Goal: Task Accomplishment & Management: Manage account settings

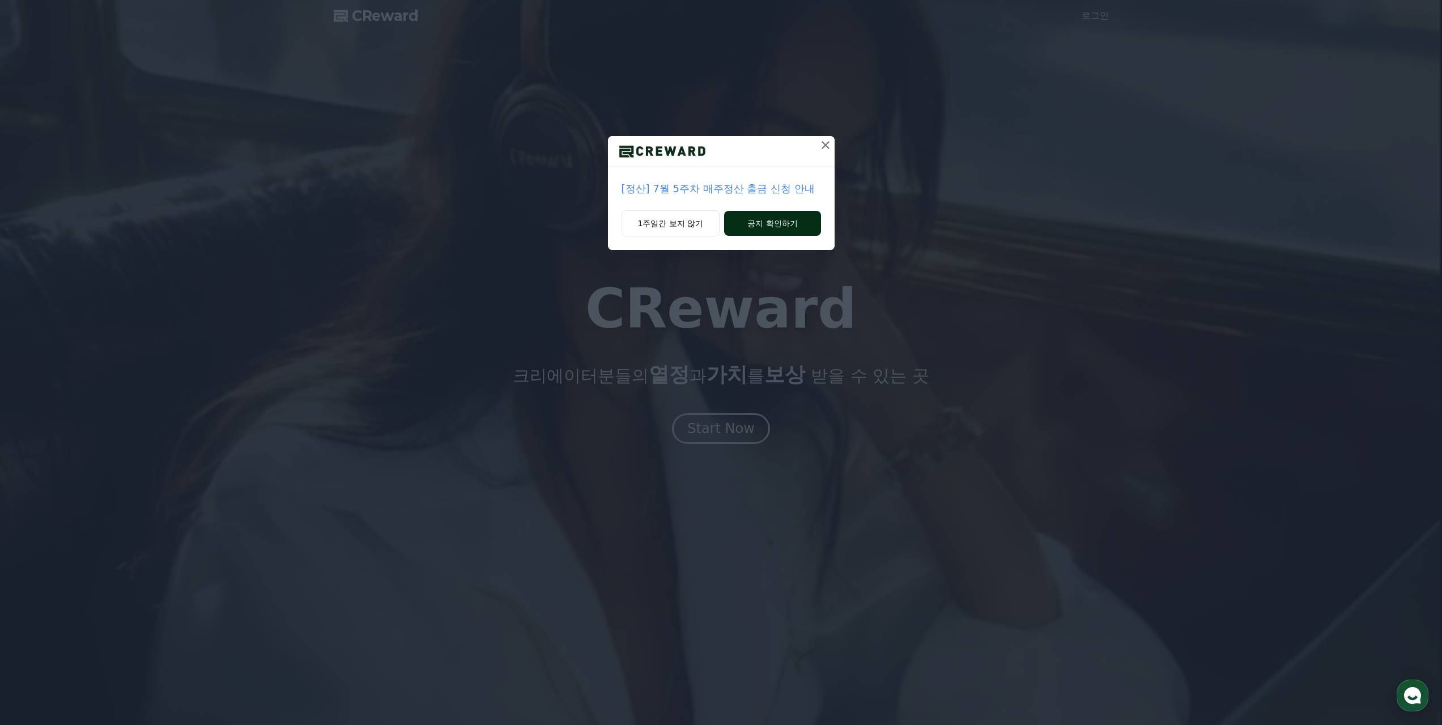
click at [773, 219] on button "공지 확인하기" at bounding box center [772, 223] width 96 height 25
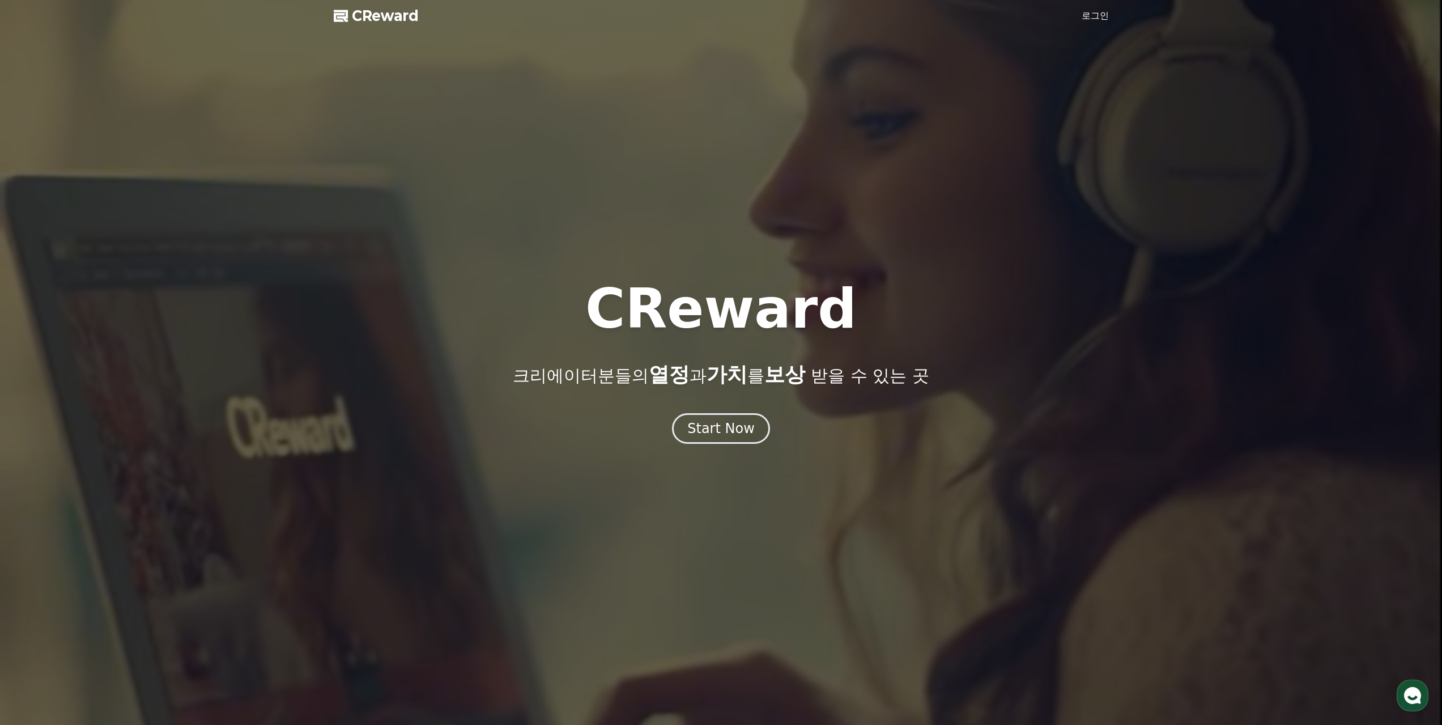
click at [1098, 11] on link "로그인" at bounding box center [1095, 16] width 27 height 14
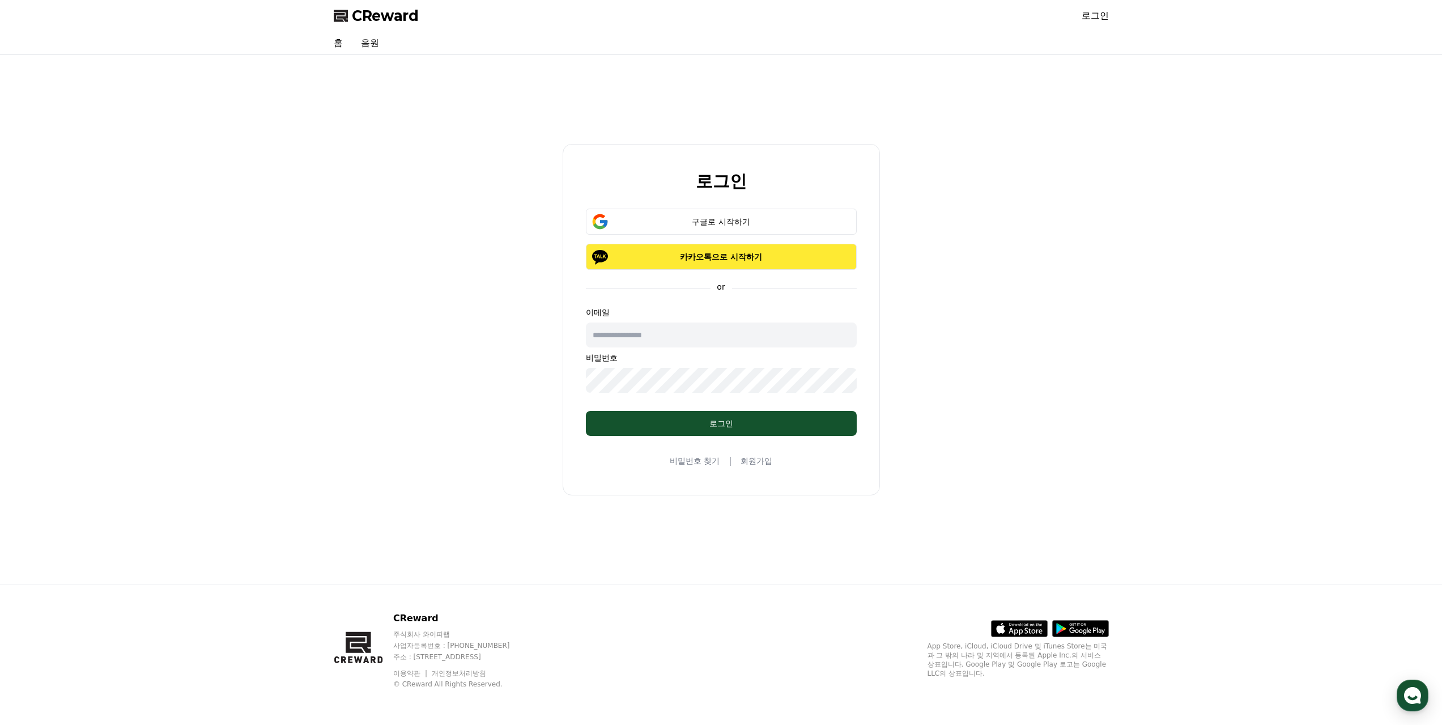
type input "**********"
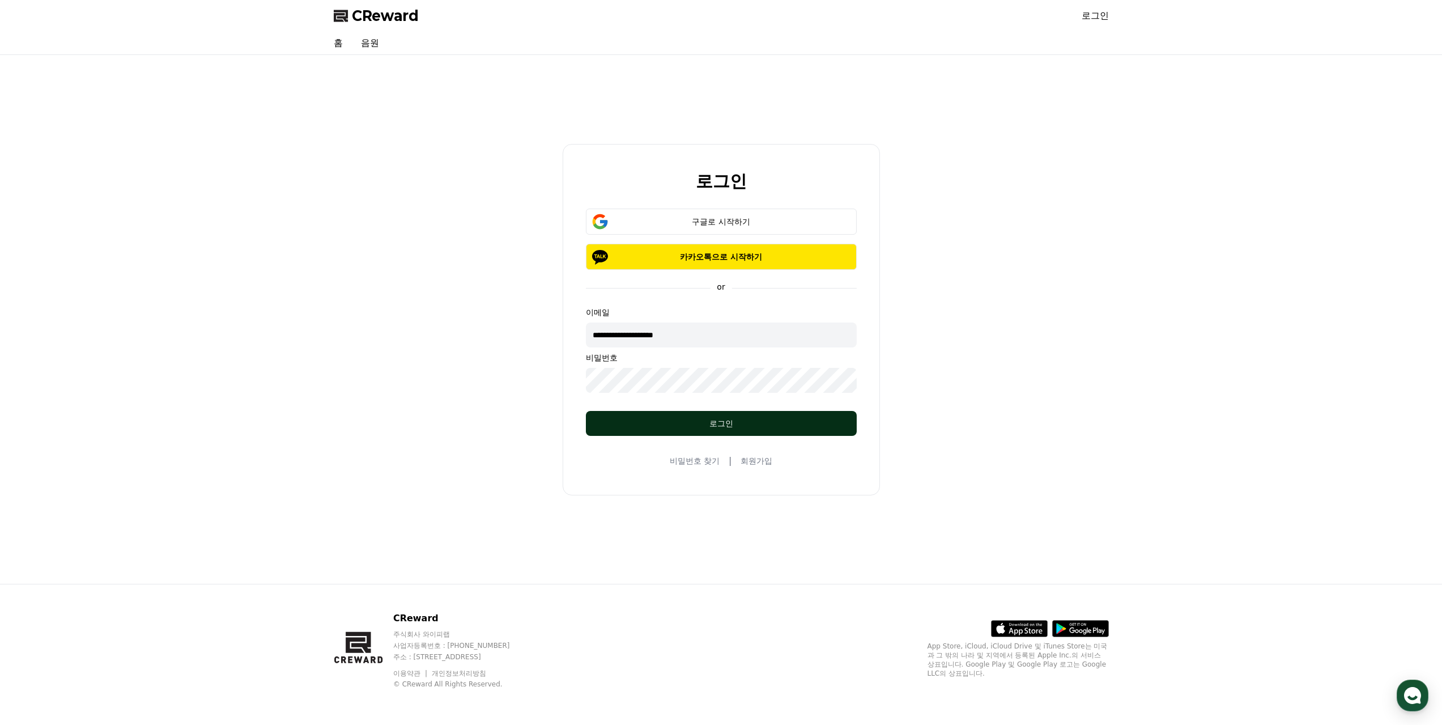
click at [677, 431] on button "로그인" at bounding box center [721, 423] width 271 height 25
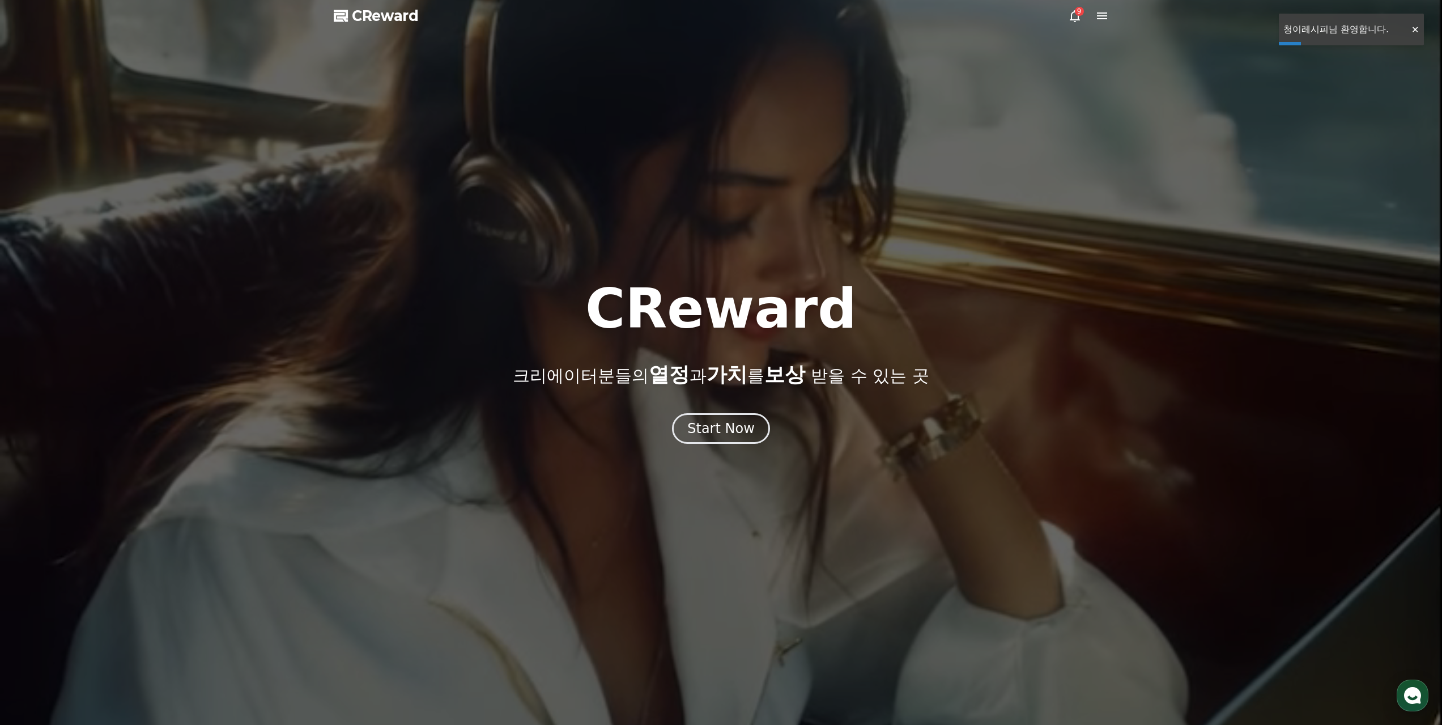
click at [1075, 23] on div at bounding box center [721, 362] width 1442 height 725
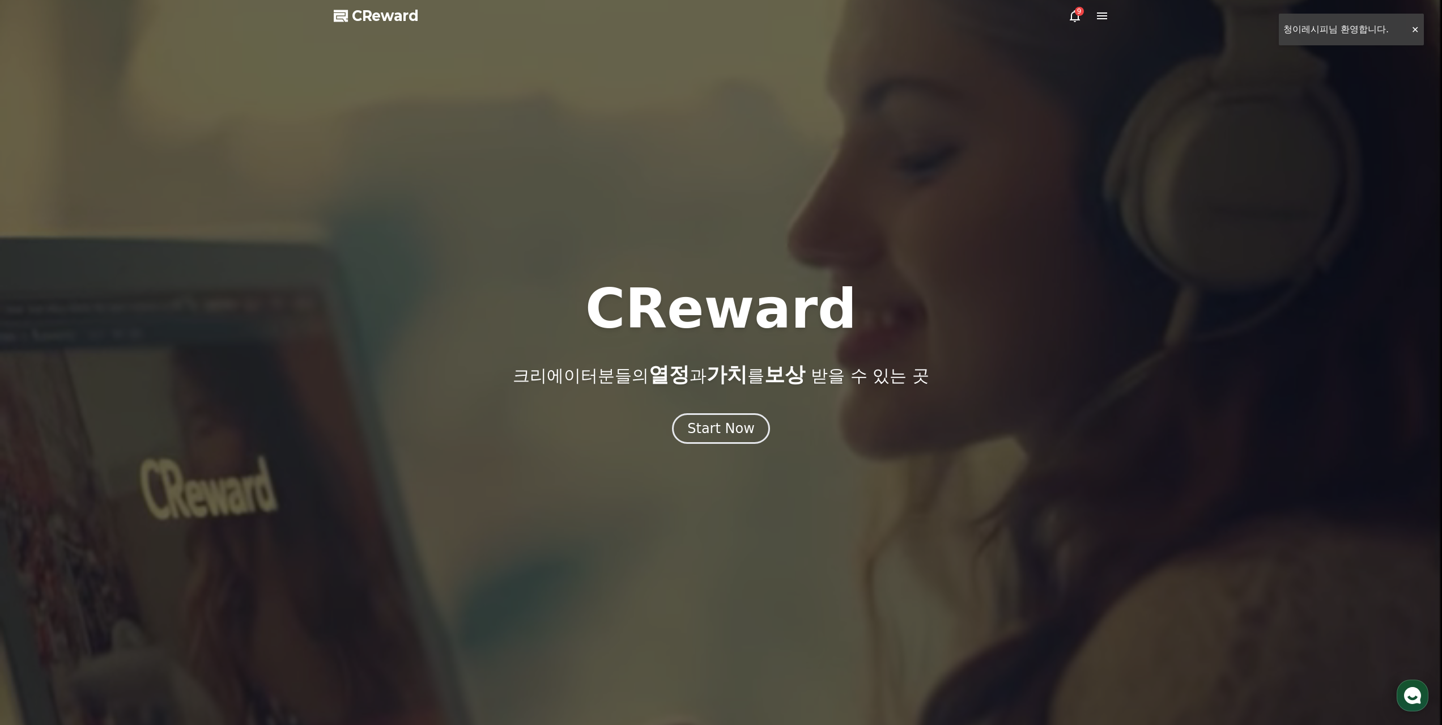
click at [1077, 18] on icon at bounding box center [1075, 16] width 14 height 14
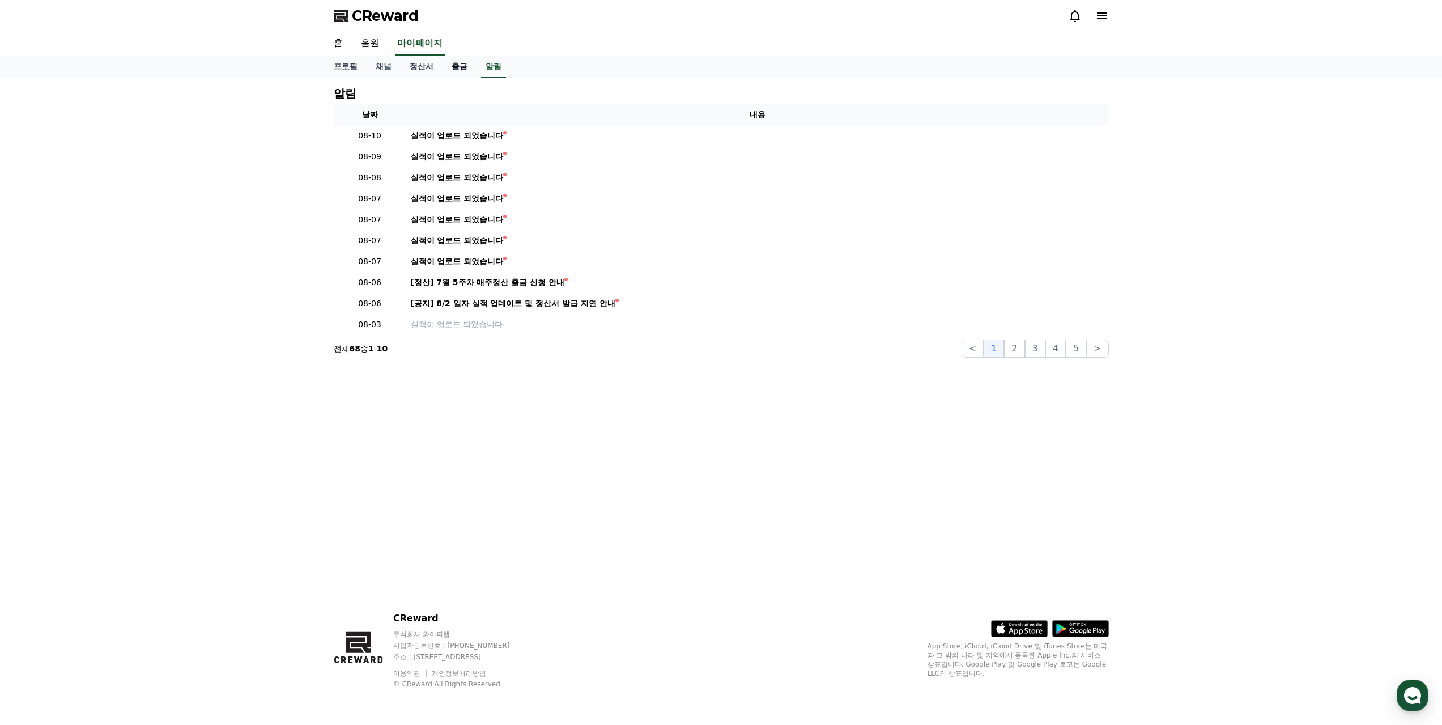
click at [462, 65] on link "출금" at bounding box center [460, 67] width 34 height 22
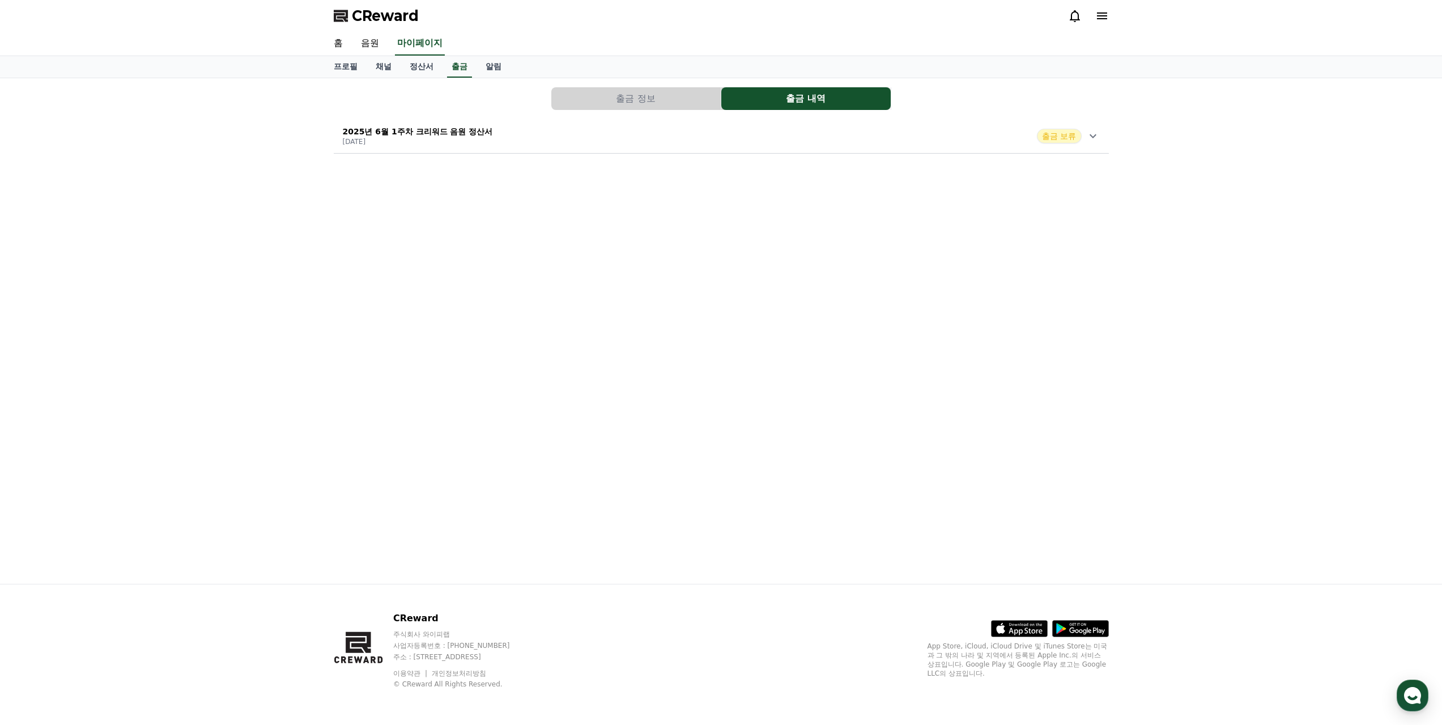
click at [667, 101] on button "출금 정보" at bounding box center [635, 98] width 169 height 23
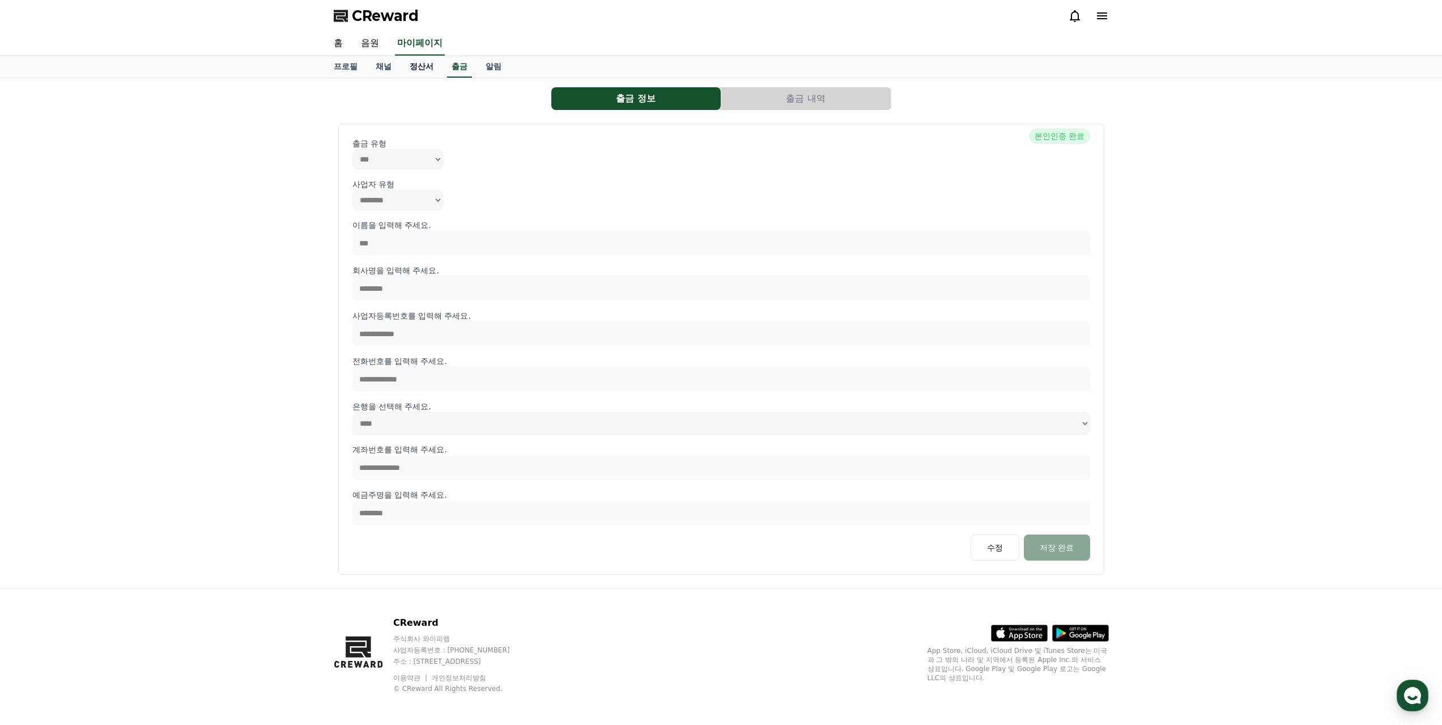
click at [422, 70] on link "정산서" at bounding box center [422, 67] width 42 height 22
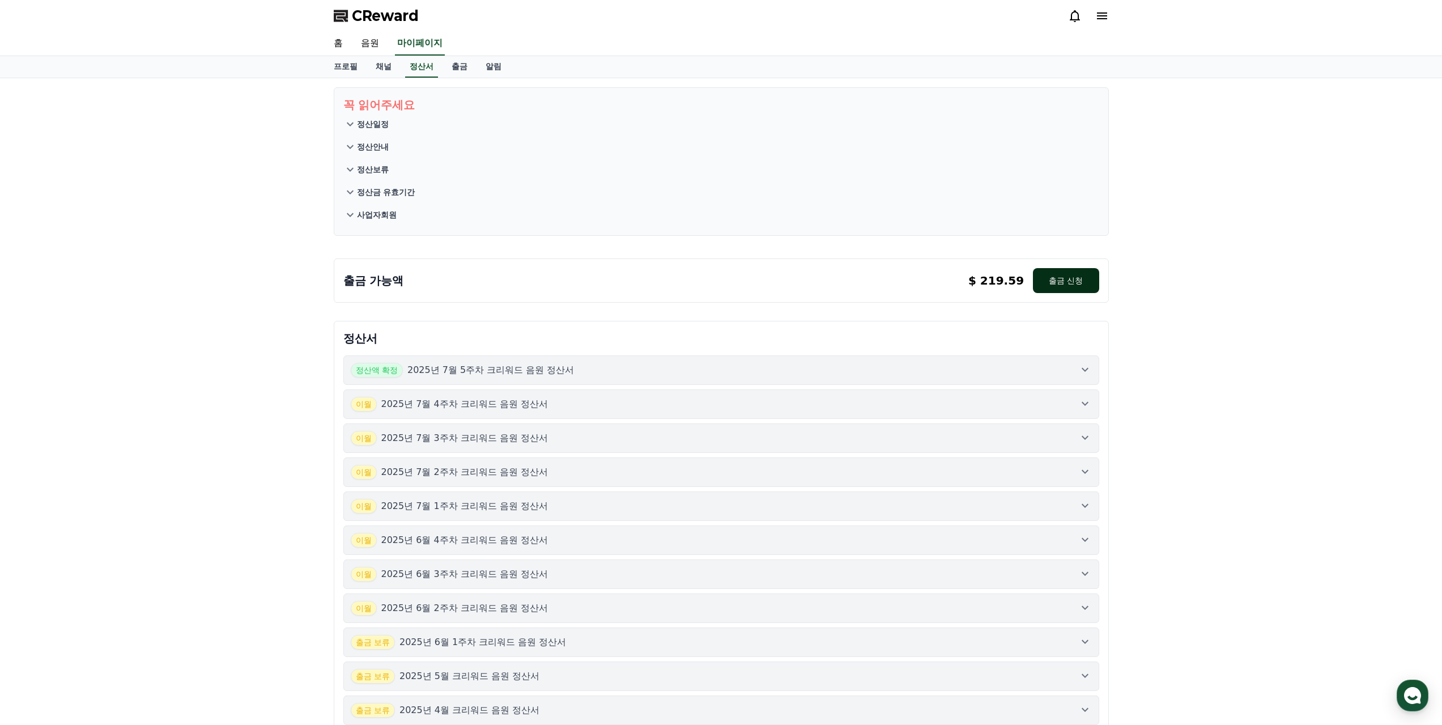
click at [1060, 281] on button "출금 신청" at bounding box center [1066, 280] width 66 height 25
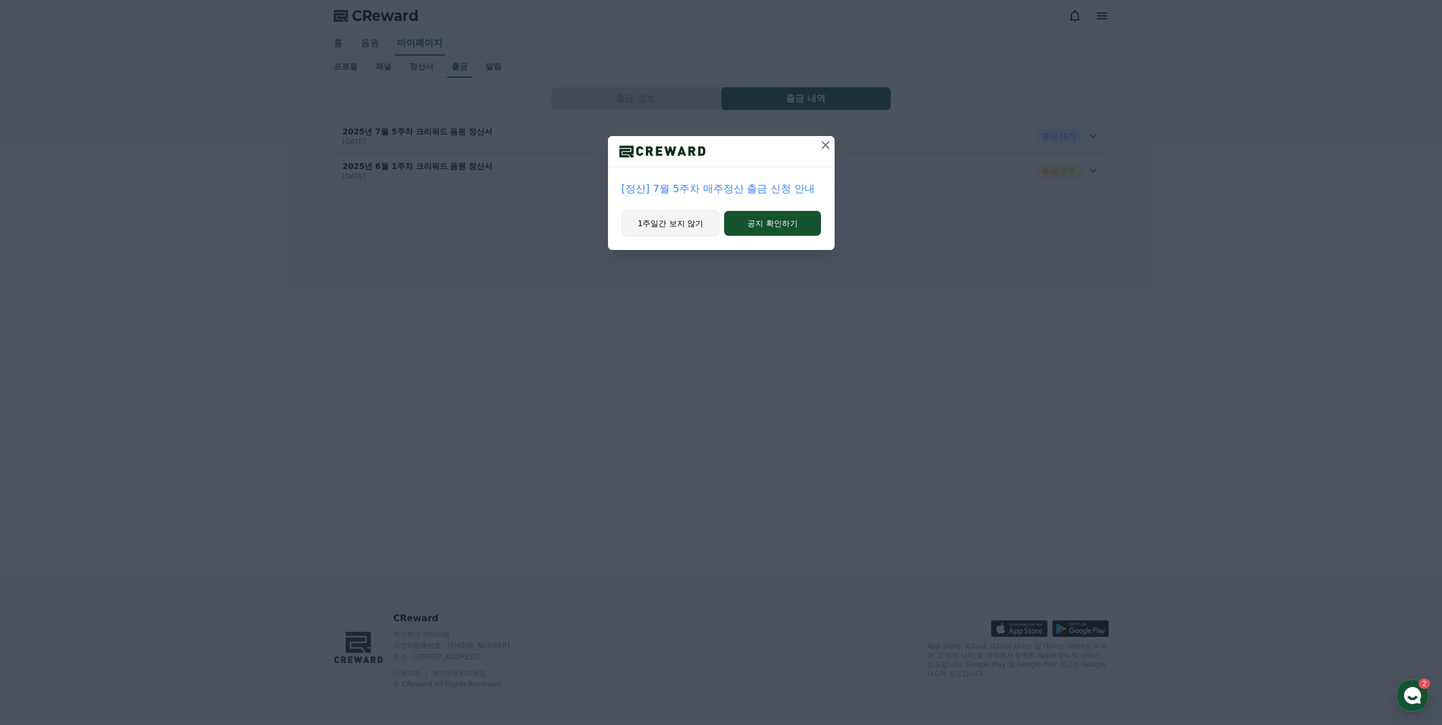
click at [677, 226] on button "1주일간 보지 않기" at bounding box center [671, 223] width 99 height 26
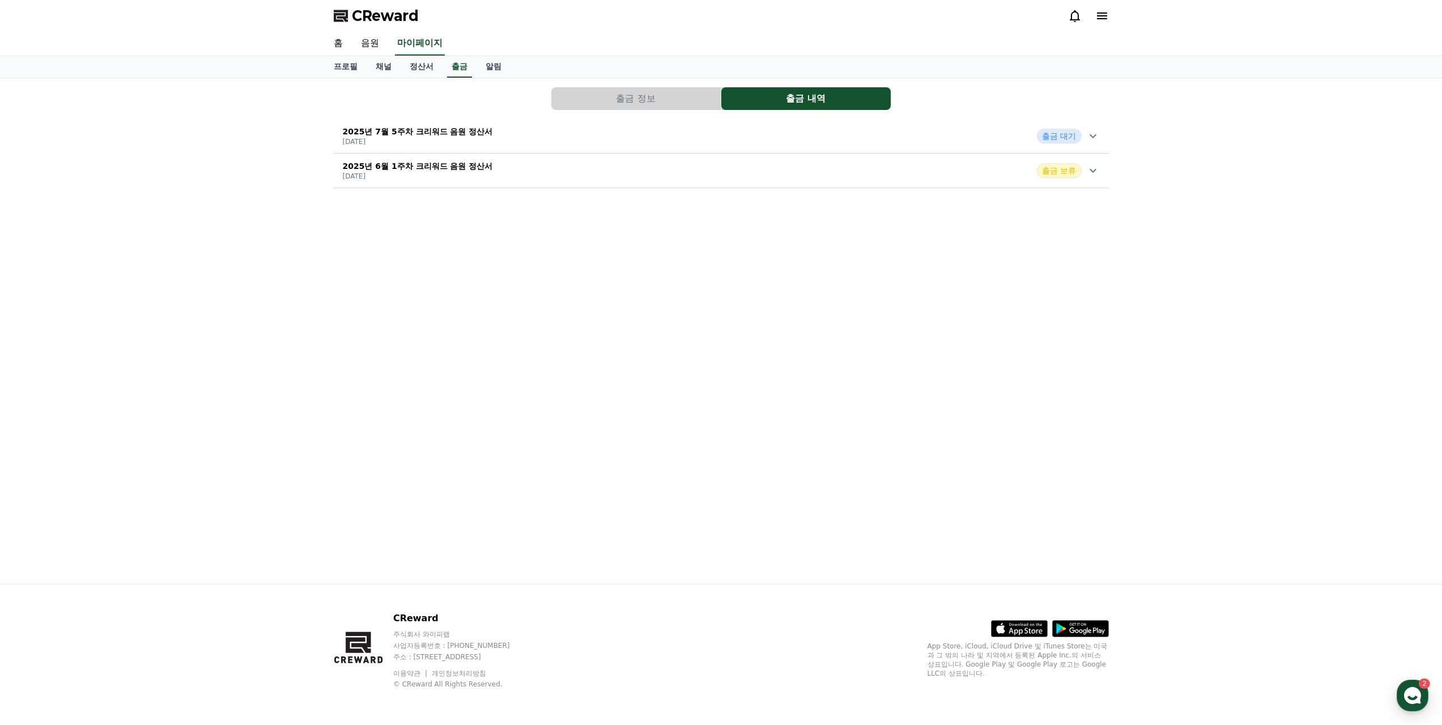
click at [1096, 172] on icon at bounding box center [1093, 171] width 14 height 14
click at [1097, 137] on icon at bounding box center [1093, 136] width 14 height 14
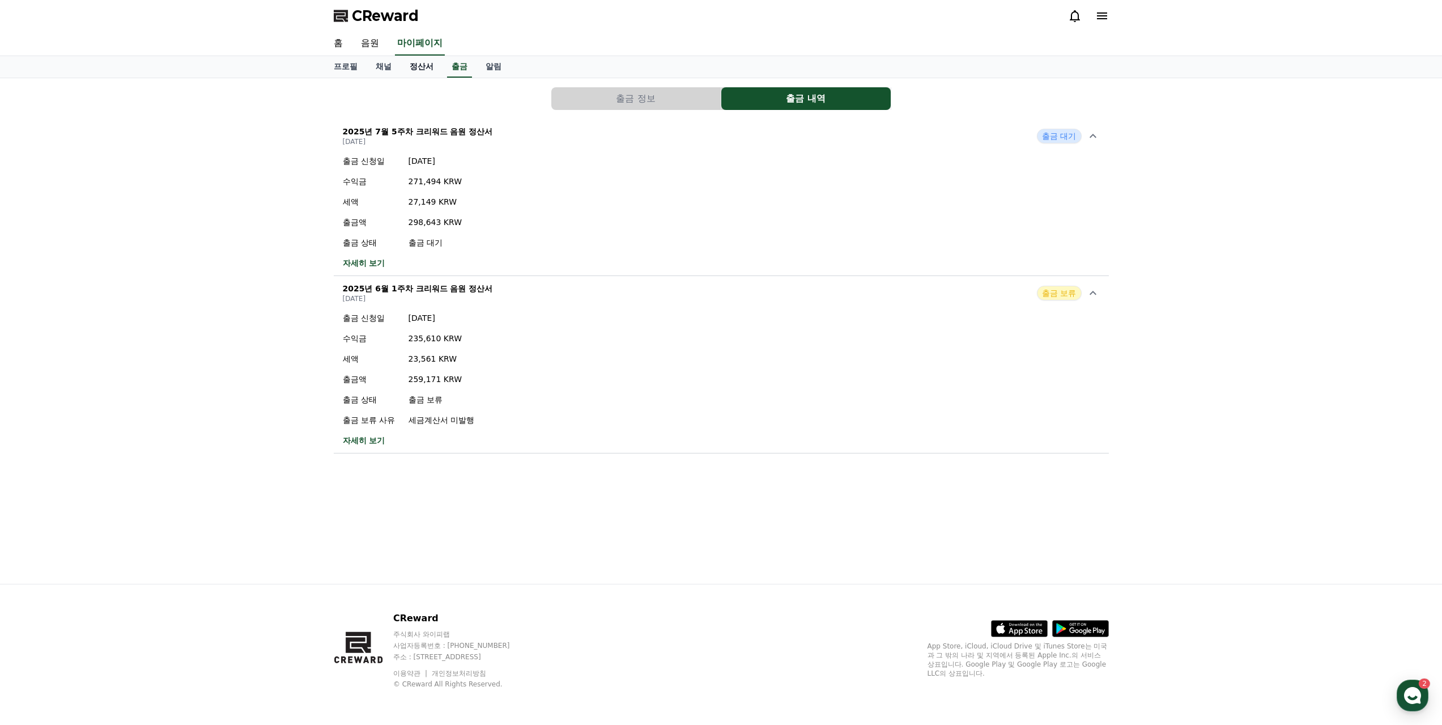
click at [427, 64] on link "정산서" at bounding box center [422, 67] width 42 height 22
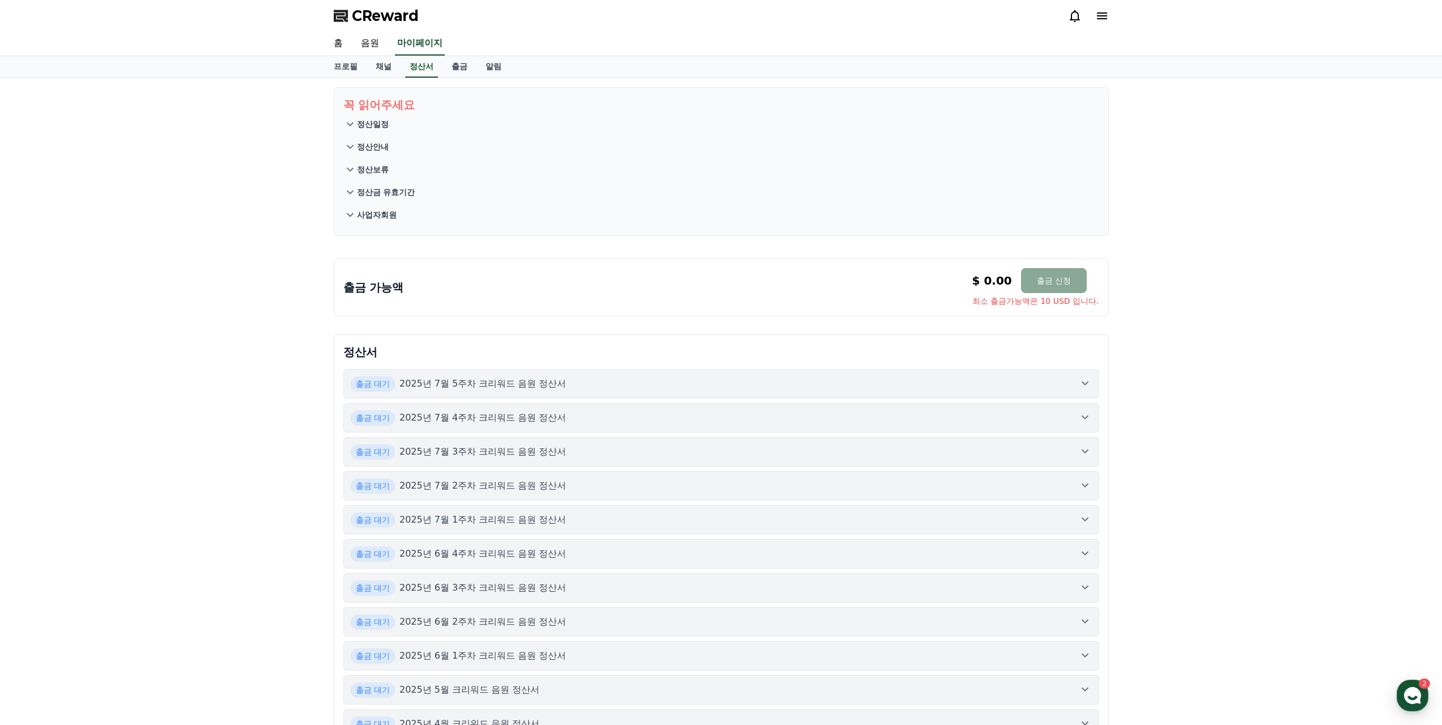
click at [1087, 383] on icon at bounding box center [1085, 383] width 7 height 4
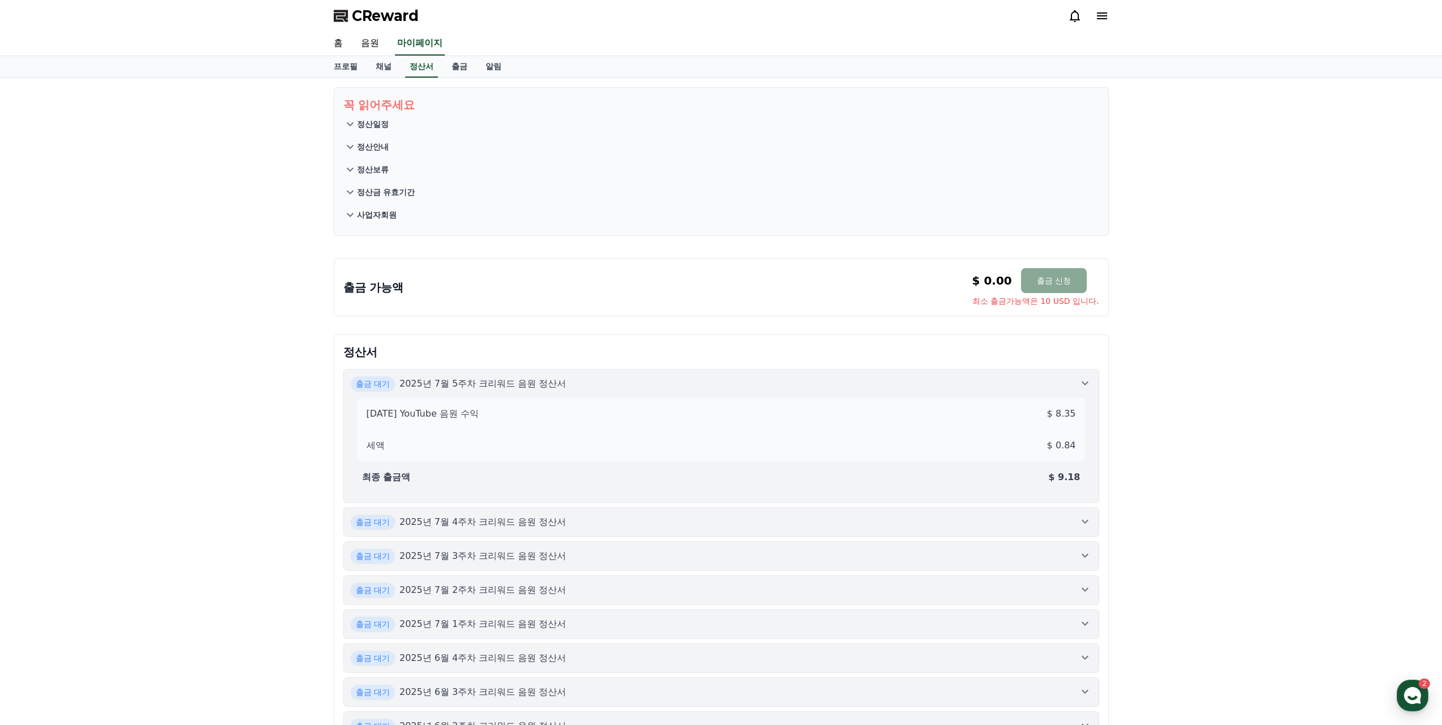
click at [1088, 521] on icon at bounding box center [1085, 522] width 7 height 4
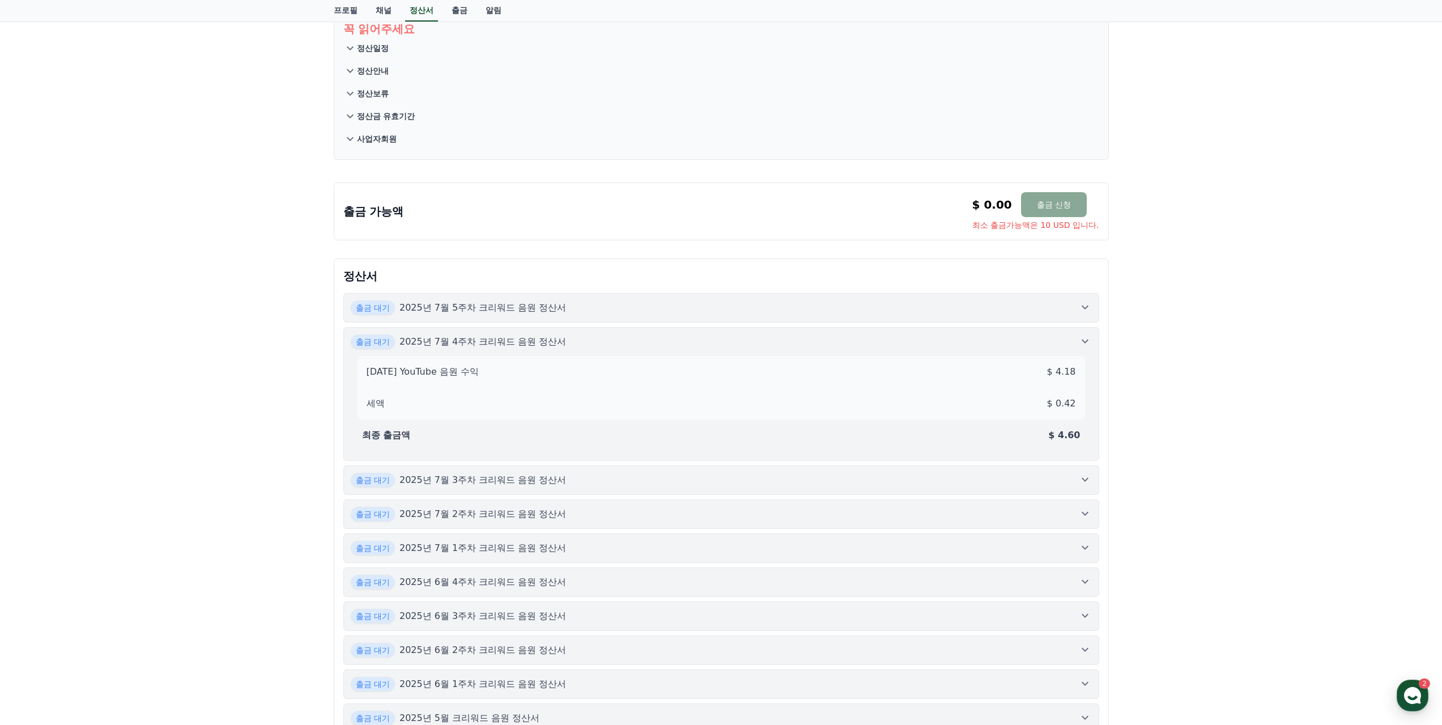
scroll to position [113, 0]
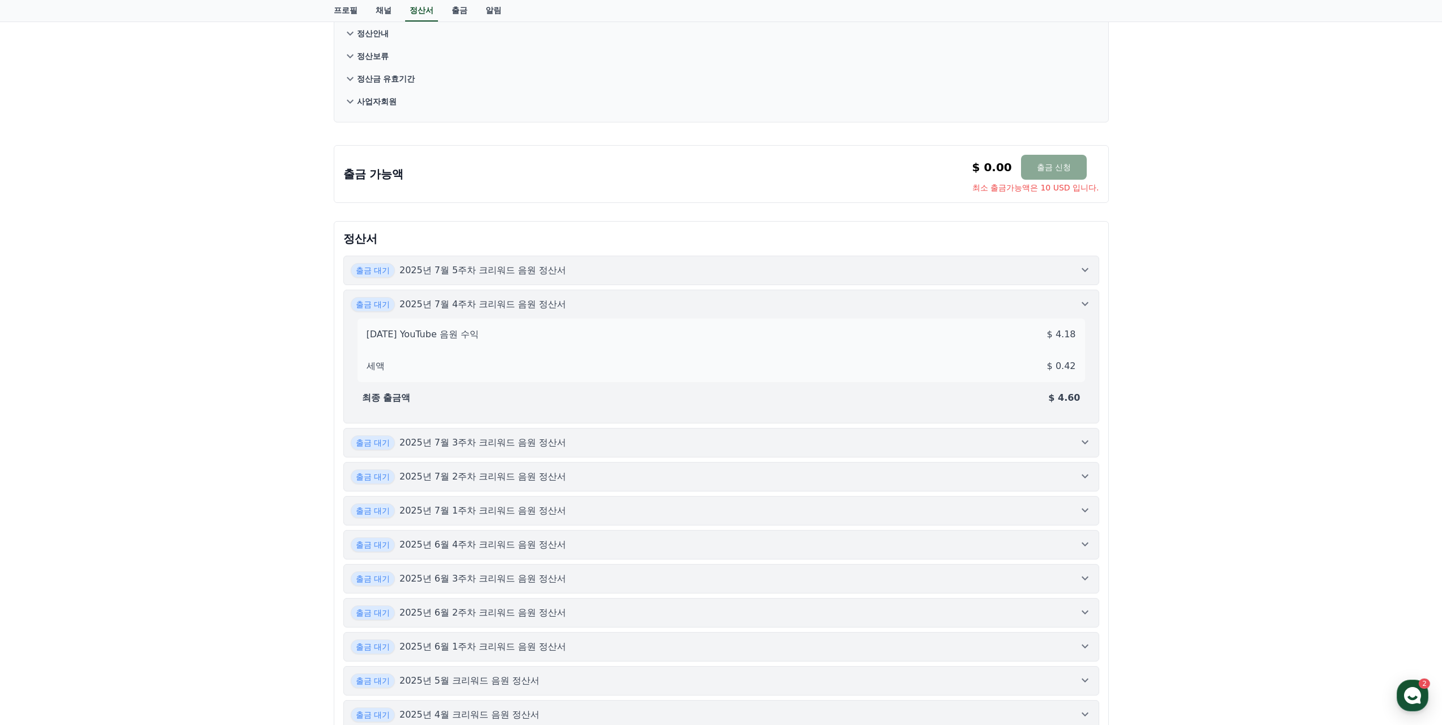
click at [1091, 438] on button "출금 대기 2025년 7월 3주차 크리워드 음원 정산서" at bounding box center [721, 442] width 756 height 29
click at [1088, 479] on icon at bounding box center [1086, 476] width 14 height 14
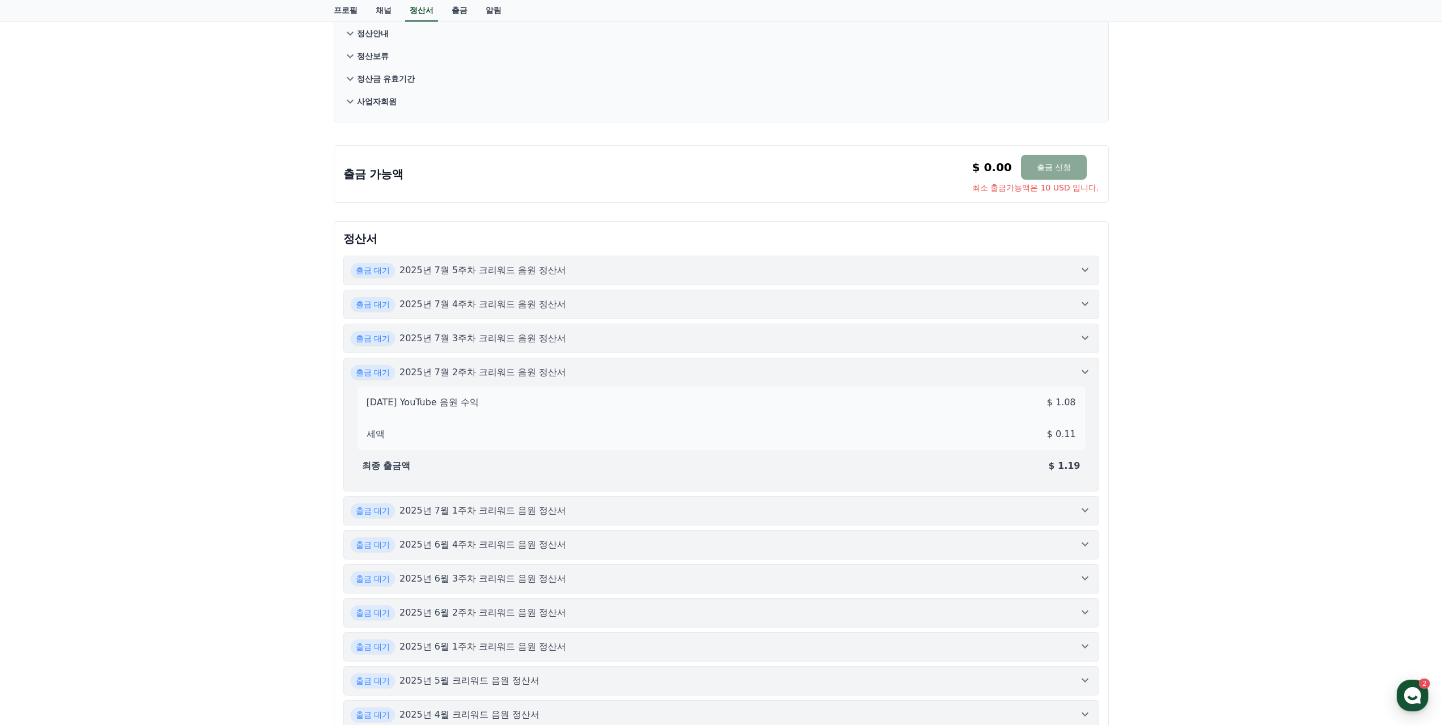
click at [1086, 512] on icon at bounding box center [1086, 510] width 14 height 14
click at [1086, 545] on icon at bounding box center [1085, 544] width 7 height 4
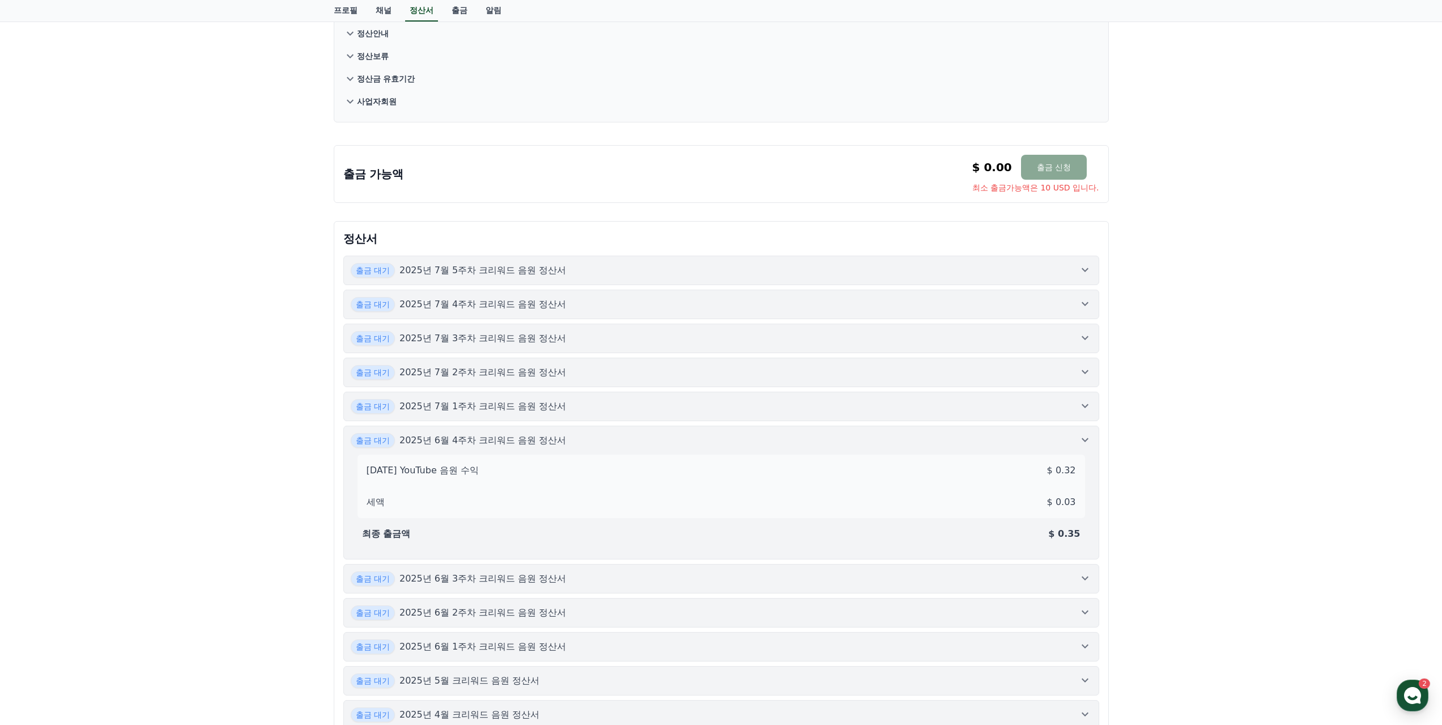
click at [1086, 576] on icon at bounding box center [1086, 578] width 14 height 14
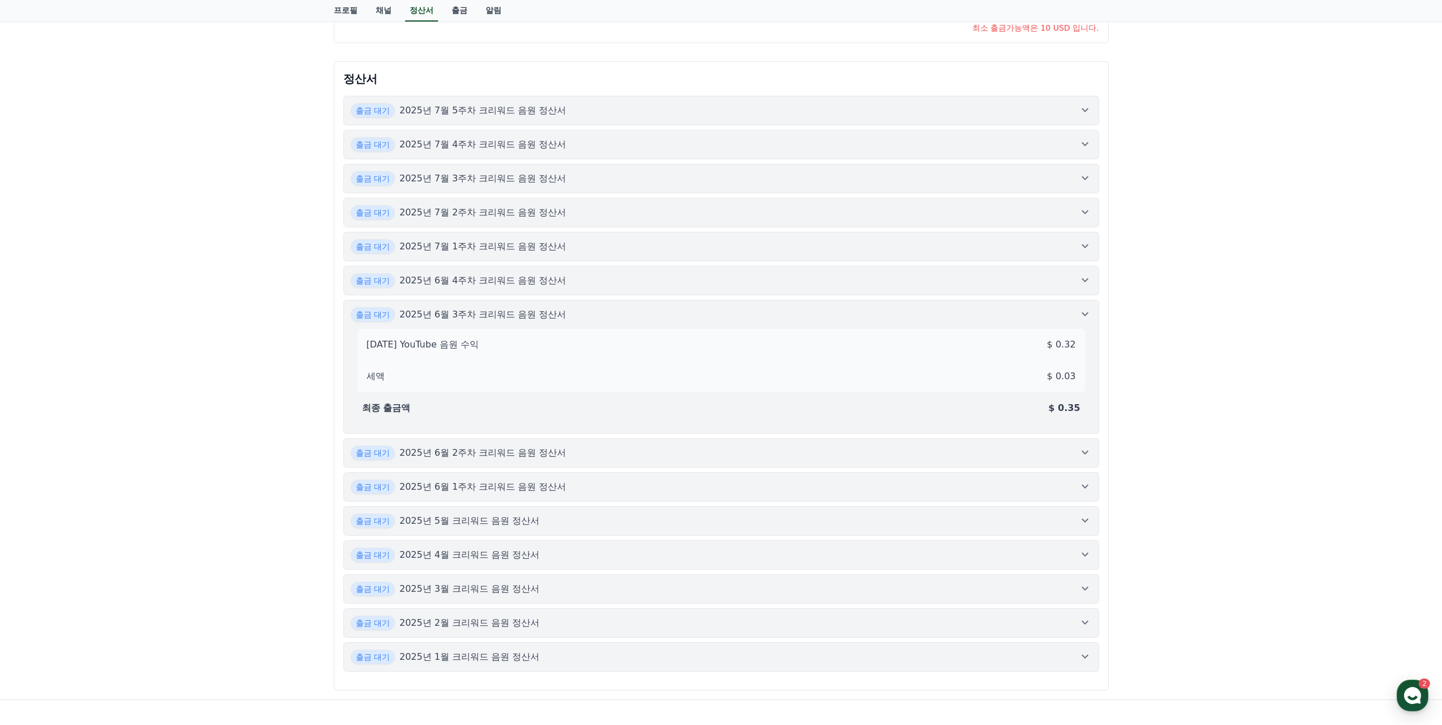
scroll to position [340, 0]
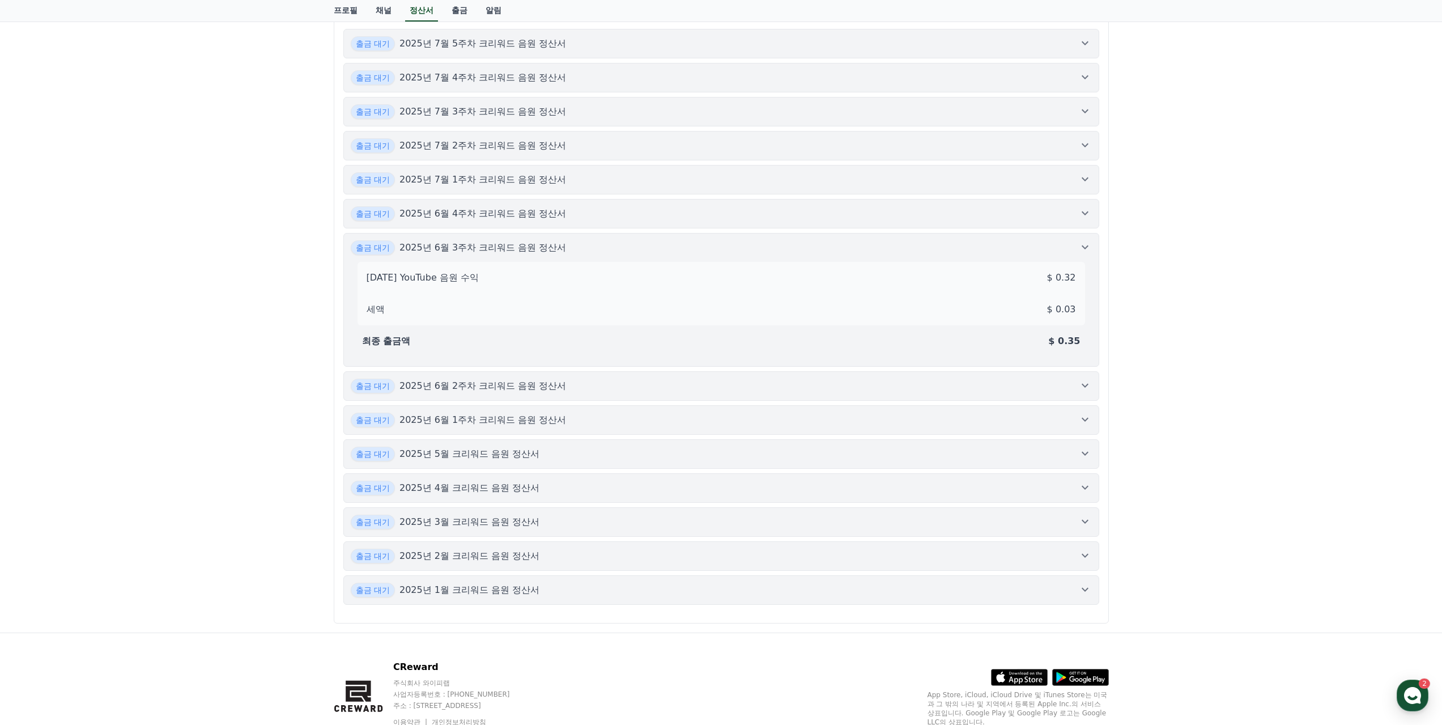
click at [1093, 389] on button "출금 대기 2025년 6월 2주차 크리워드 음원 정산서" at bounding box center [721, 385] width 756 height 29
click at [1084, 419] on icon at bounding box center [1086, 420] width 14 height 14
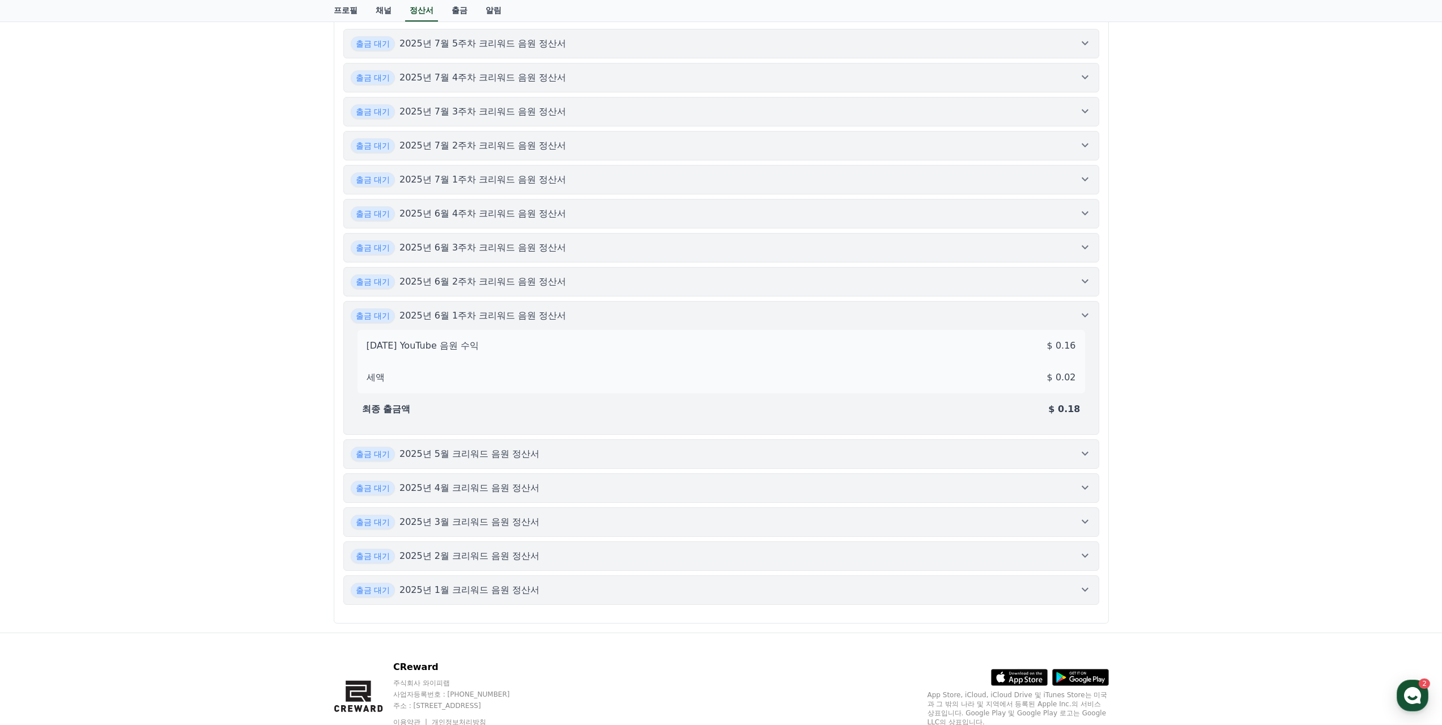
click at [1085, 448] on button "출금 대기 2025년 5월 크리워드 음원 정산서" at bounding box center [721, 453] width 756 height 29
click at [1088, 481] on button "출금 대기 2025년 4월 크리워드 음원 정산서" at bounding box center [721, 487] width 756 height 29
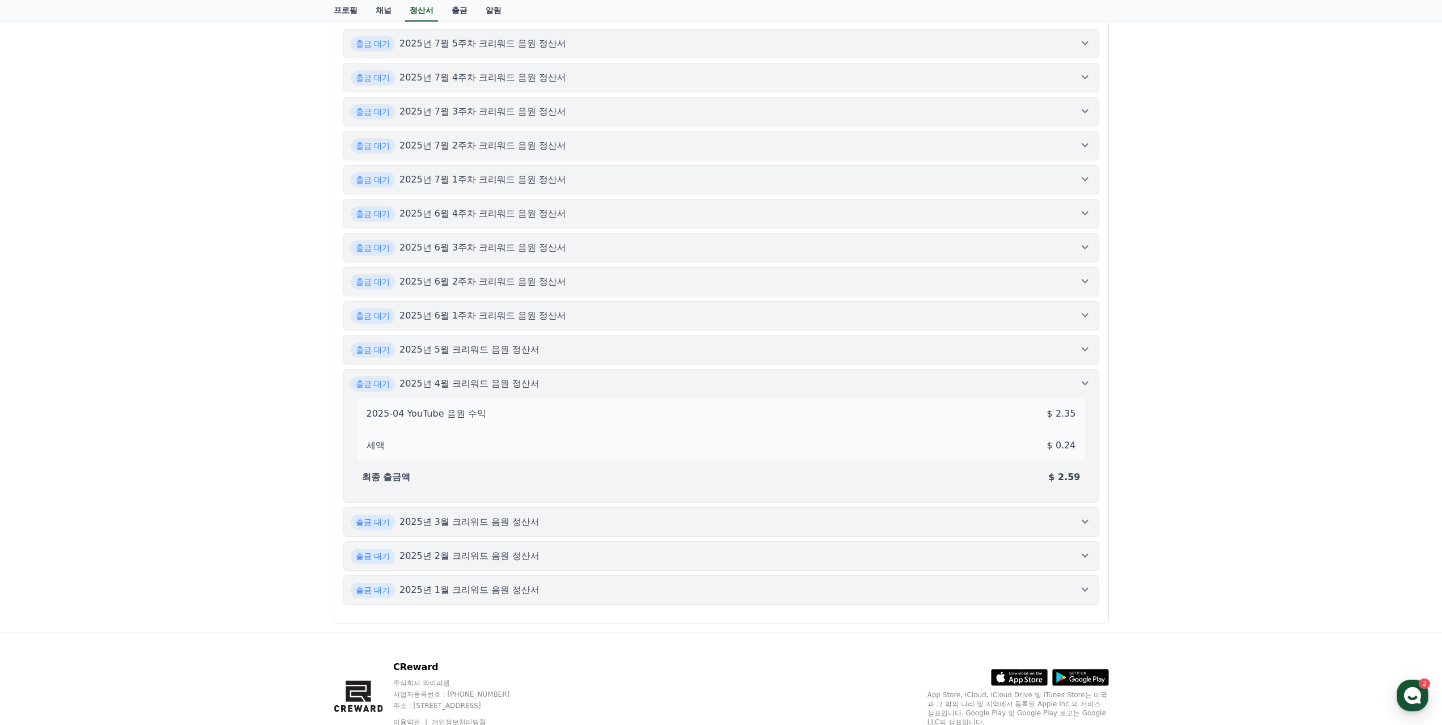
click at [1085, 529] on button "출금 대기 2025년 3월 크리워드 음원 정산서" at bounding box center [721, 521] width 756 height 29
click at [1085, 553] on icon at bounding box center [1086, 556] width 14 height 14
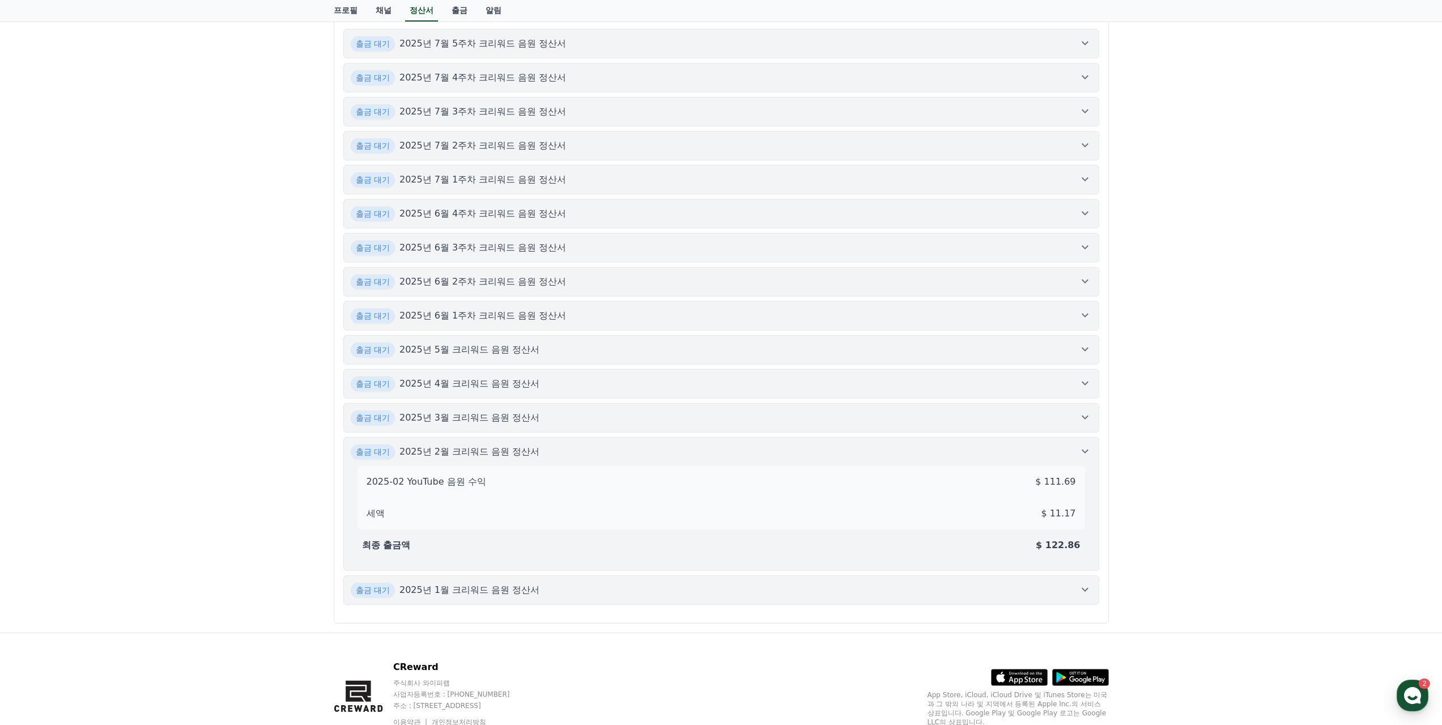
drag, startPoint x: 1087, startPoint y: 593, endPoint x: 1098, endPoint y: 585, distance: 13.5
click at [1087, 593] on icon at bounding box center [1086, 590] width 14 height 14
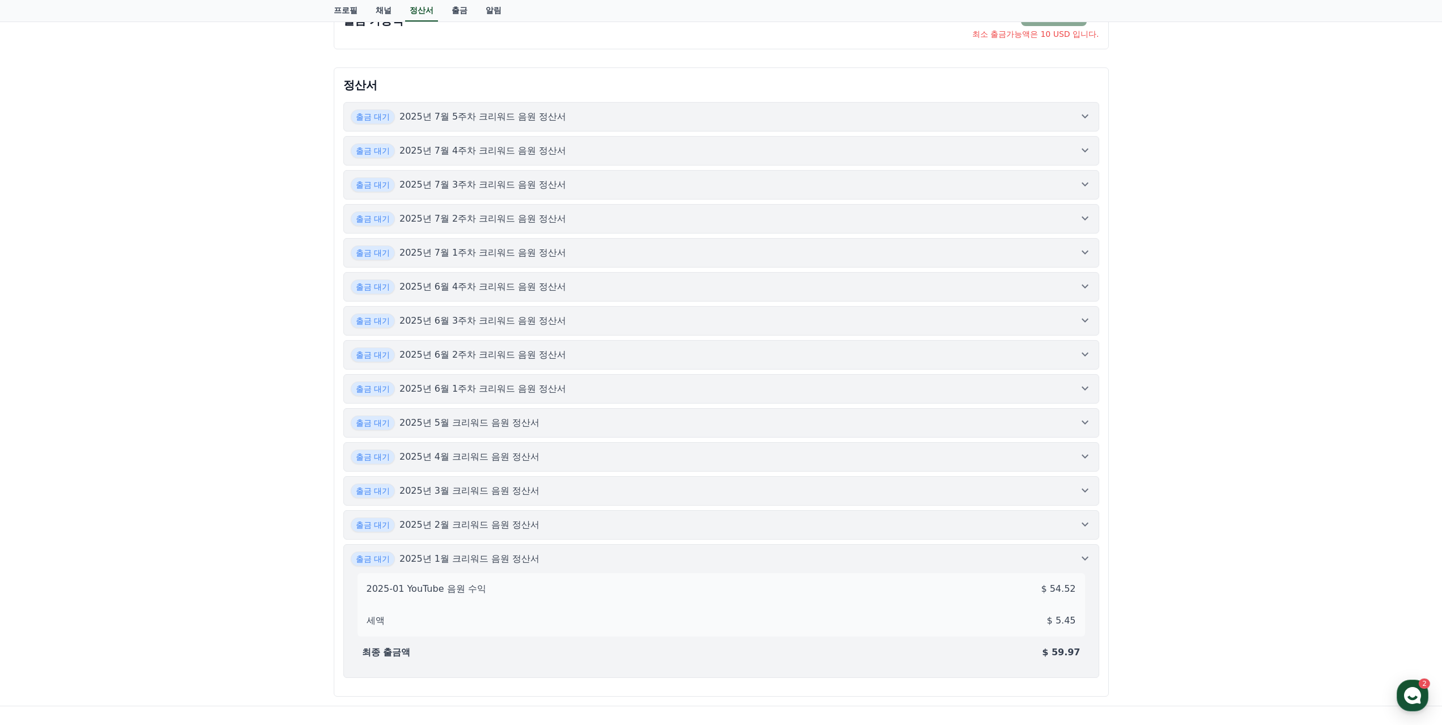
scroll to position [0, 0]
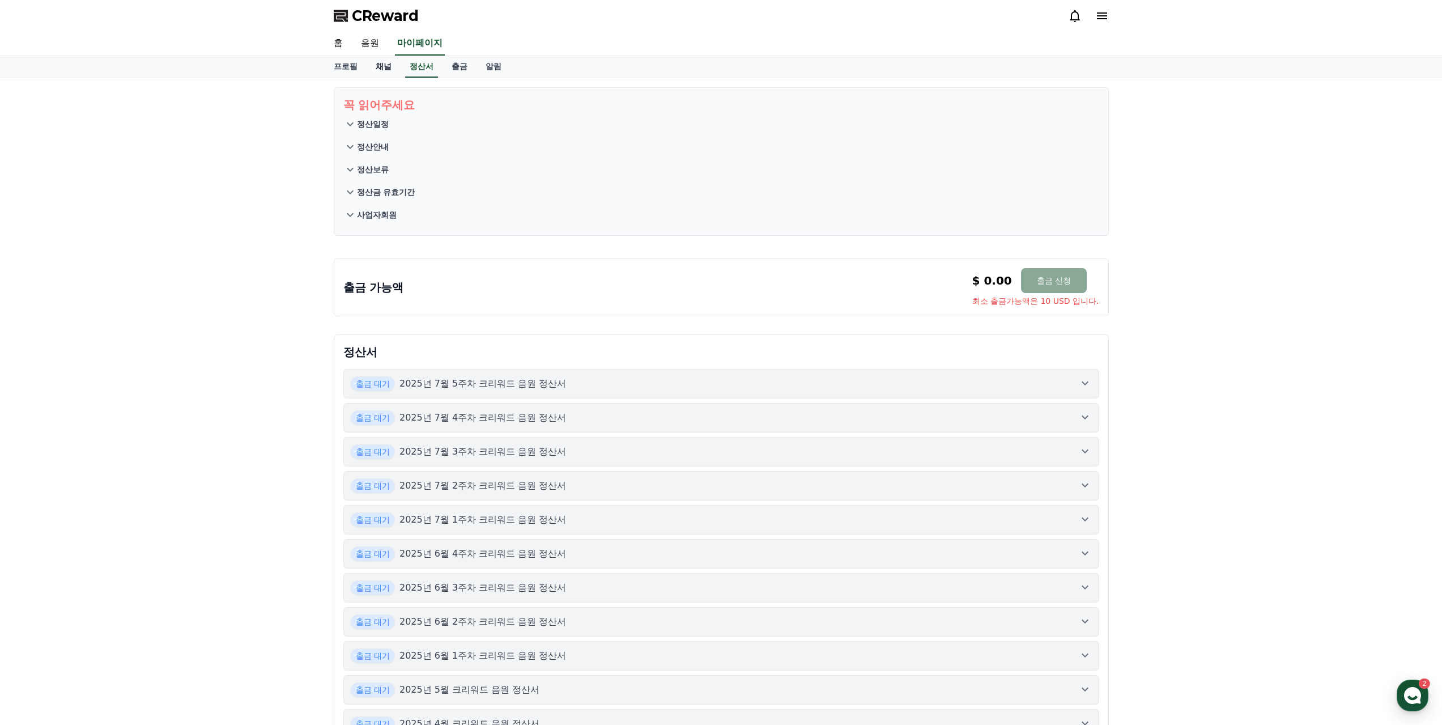
click at [382, 65] on link "채널" at bounding box center [384, 67] width 34 height 22
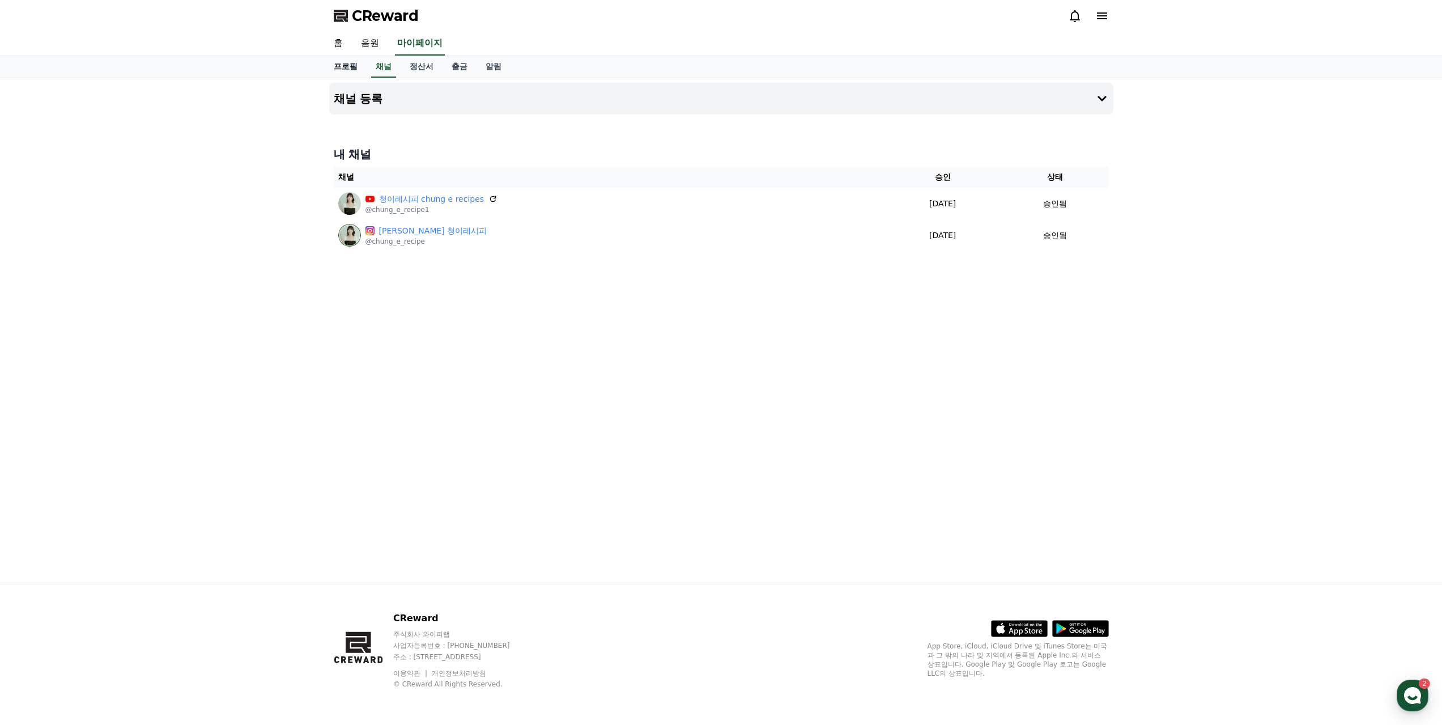
click at [339, 67] on link "프로필" at bounding box center [346, 67] width 42 height 22
select select "**********"
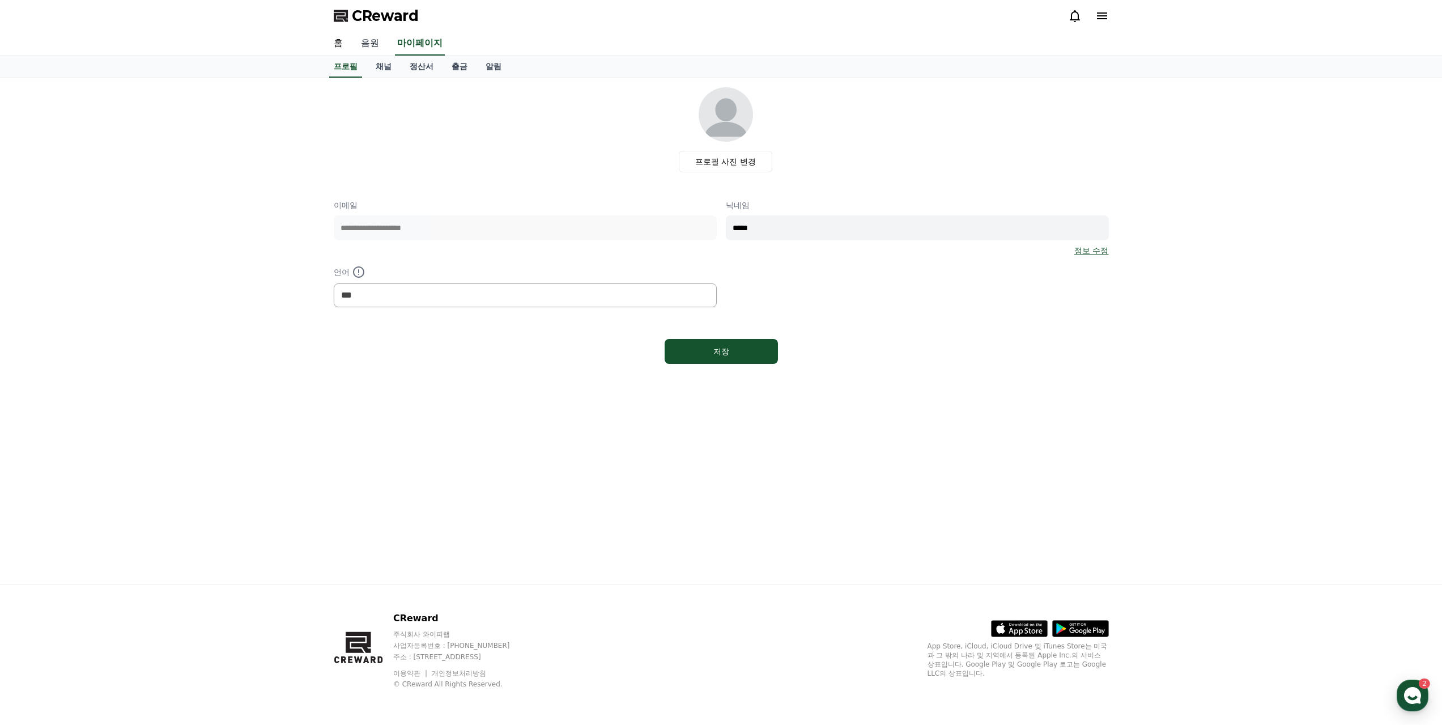
click at [375, 48] on link "음원" at bounding box center [370, 44] width 36 height 24
